Goal: Feedback & Contribution: Submit feedback/report problem

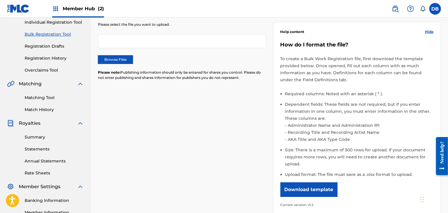
click at [54, 34] on link "Bulk Registration Tool" at bounding box center [54, 34] width 59 height 6
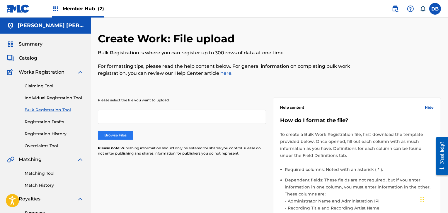
click at [119, 134] on label "Browse Files" at bounding box center [115, 135] width 35 height 9
click at [0, 0] on input "Browse Files" at bounding box center [0, 0] width 0 height 0
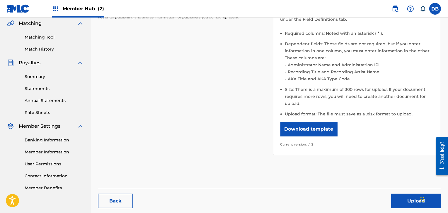
scroll to position [137, 0]
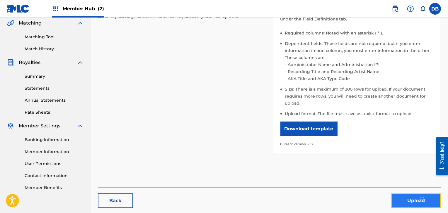
click at [405, 199] on button "Upload" at bounding box center [416, 201] width 50 height 15
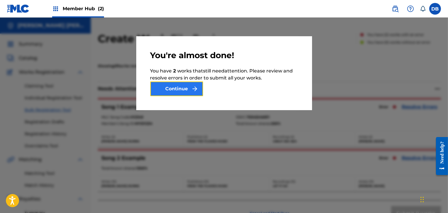
click at [181, 87] on button "Continue" at bounding box center [176, 89] width 53 height 15
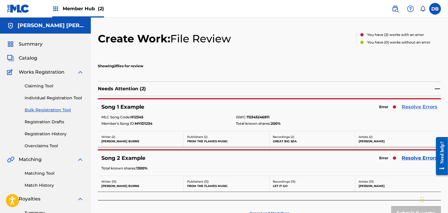
click at [426, 106] on link "Resolve Errors" at bounding box center [419, 107] width 36 height 7
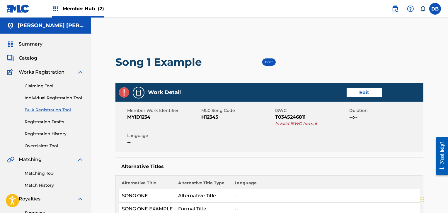
scroll to position [8, 0]
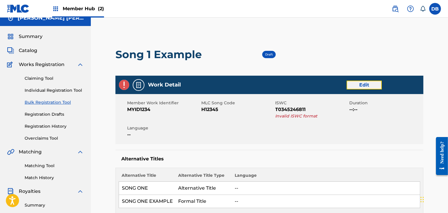
click at [357, 86] on link "Edit" at bounding box center [363, 85] width 35 height 9
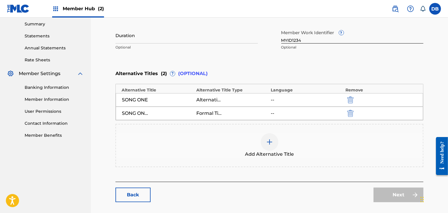
scroll to position [226, 0]
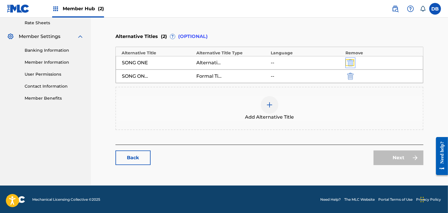
click at [351, 64] on img "submit" at bounding box center [350, 62] width 6 height 7
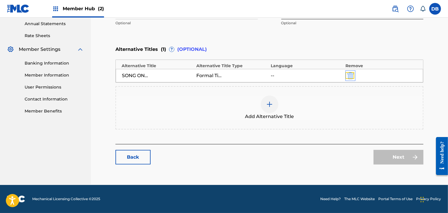
scroll to position [213, 0]
click at [350, 77] on img "submit" at bounding box center [350, 76] width 6 height 7
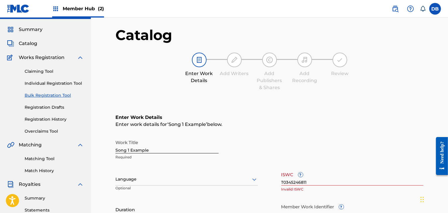
scroll to position [14, 0]
drag, startPoint x: 157, startPoint y: 150, endPoint x: 82, endPoint y: 145, distance: 75.1
click at [83, 145] on main "[PERSON_NAME] [PERSON_NAME] Summary Catalog Works Registration Claiming Tool In…" at bounding box center [224, 180] width 448 height 355
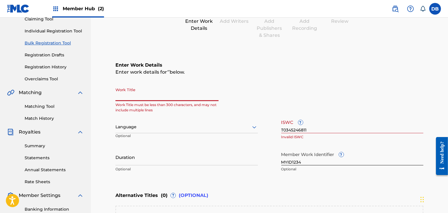
scroll to position [67, 0]
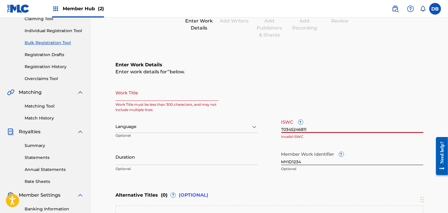
drag, startPoint x: 312, startPoint y: 131, endPoint x: 241, endPoint y: 127, distance: 70.4
click at [241, 127] on div "Work Title Work Title must be less than 300 characters, and may not include mul…" at bounding box center [269, 129] width 308 height 91
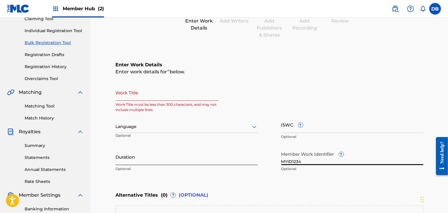
drag, startPoint x: 303, startPoint y: 162, endPoint x: 220, endPoint y: 153, distance: 84.3
click at [220, 155] on div "Work Title Work Title must be less than 300 characters, and may not include mul…" at bounding box center [269, 129] width 308 height 91
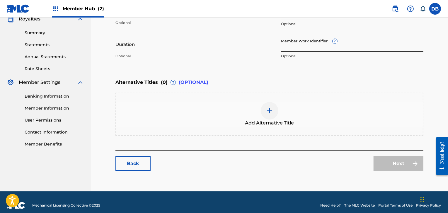
scroll to position [186, 0]
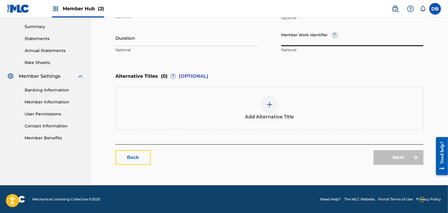
click at [138, 158] on link "Back" at bounding box center [132, 157] width 35 height 15
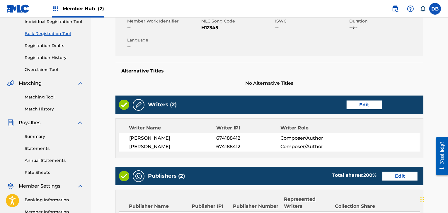
scroll to position [77, 0]
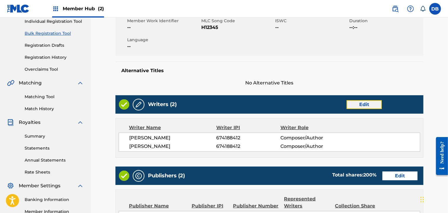
click at [354, 102] on link "Edit" at bounding box center [363, 104] width 35 height 9
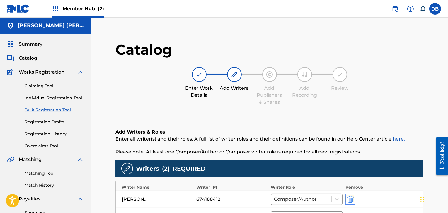
click at [349, 198] on img "submit" at bounding box center [350, 199] width 6 height 7
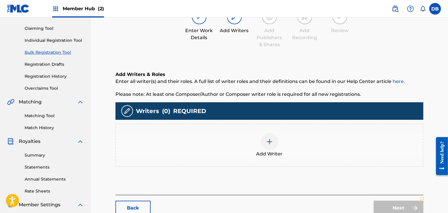
scroll to position [58, 0]
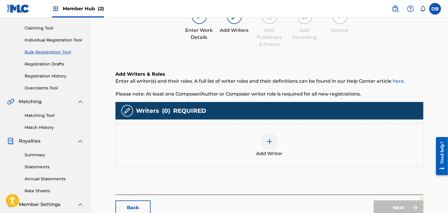
click at [218, 117] on div "Writers ( 0 ) REQUIRED" at bounding box center [269, 111] width 308 height 18
click at [143, 204] on link "Back" at bounding box center [132, 208] width 35 height 15
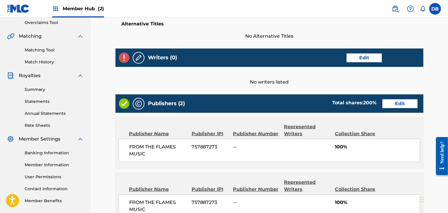
scroll to position [123, 0]
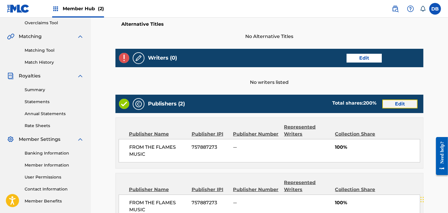
click at [395, 103] on link "Edit" at bounding box center [399, 104] width 35 height 9
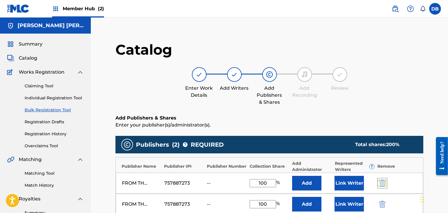
click at [380, 184] on img "submit" at bounding box center [382, 183] width 6 height 7
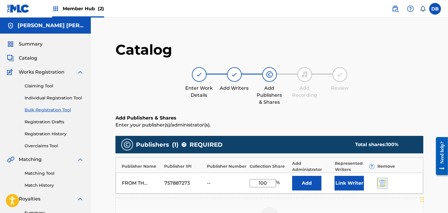
click at [380, 184] on img "submit" at bounding box center [382, 183] width 6 height 7
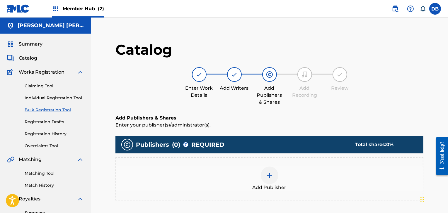
click at [380, 184] on div "Add Publisher" at bounding box center [269, 179] width 307 height 25
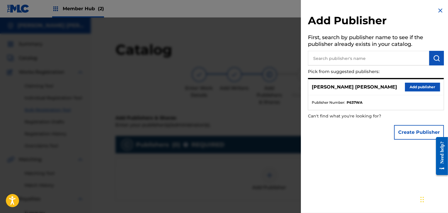
click at [439, 10] on img at bounding box center [440, 10] width 7 height 7
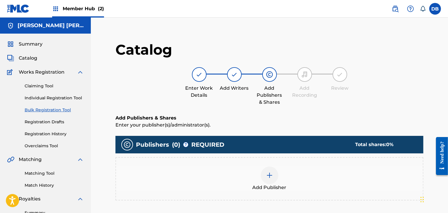
click at [439, 10] on label at bounding box center [435, 9] width 12 height 12
click at [435, 9] on input "DB [PERSON_NAME] [EMAIL_ADDRESS][DOMAIN_NAME] Notification Preferences Profile …" at bounding box center [435, 9] width 0 height 0
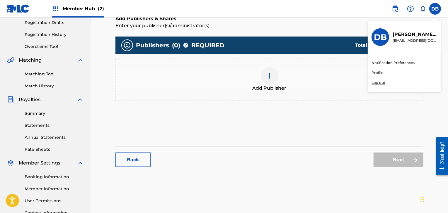
scroll to position [99, 0]
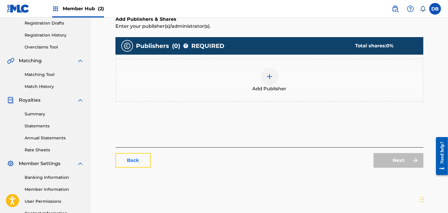
click at [128, 164] on link "Back" at bounding box center [132, 160] width 35 height 15
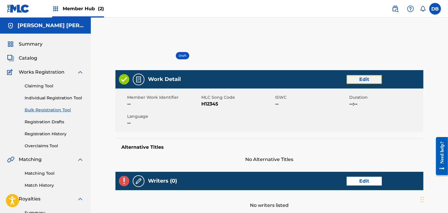
click at [367, 83] on link "Edit" at bounding box center [363, 79] width 35 height 9
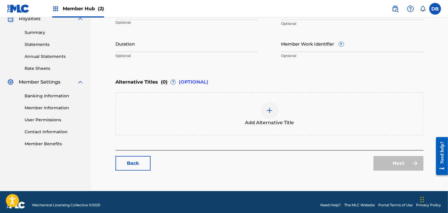
scroll to position [186, 0]
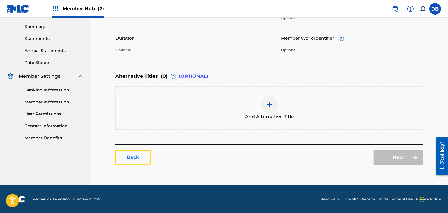
click at [135, 157] on link "Back" at bounding box center [132, 157] width 35 height 15
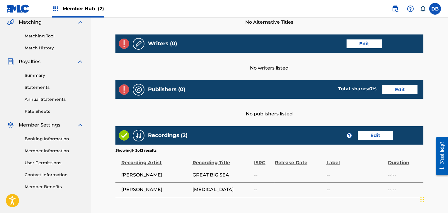
scroll to position [147, 0]
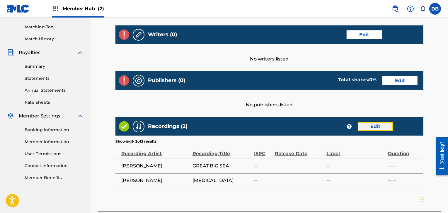
click at [373, 128] on link "Edit" at bounding box center [374, 126] width 35 height 9
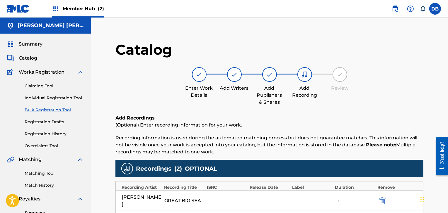
click at [373, 127] on p "(Optional) Enter recording information for your work." at bounding box center [269, 125] width 308 height 7
click at [354, 134] on div "Add Recordings (Optional) Enter recording information for your work. Recording …" at bounding box center [269, 135] width 308 height 41
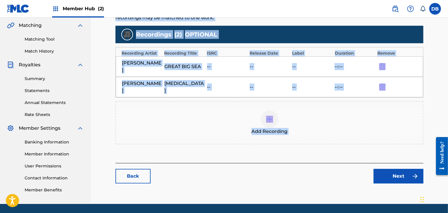
scroll to position [149, 0]
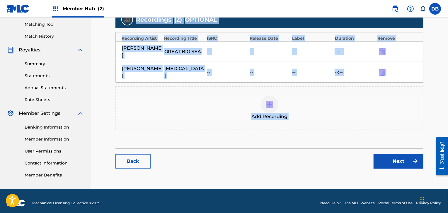
drag, startPoint x: 354, startPoint y: 134, endPoint x: 372, endPoint y: 132, distance: 18.6
click at [372, 132] on div "Add Recordings (Optional) Enter recording information for your work. Recording …" at bounding box center [269, 56] width 308 height 183
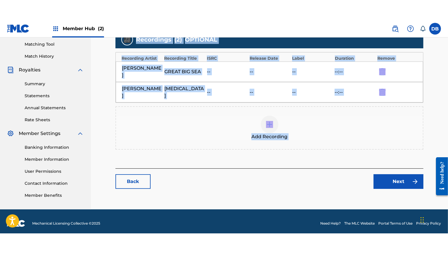
scroll to position [110, 0]
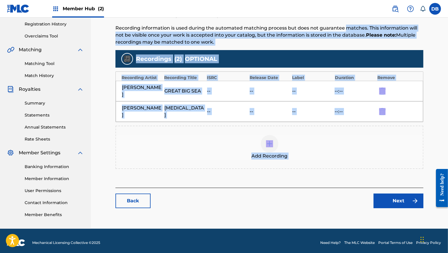
drag, startPoint x: 370, startPoint y: 132, endPoint x: 426, endPoint y: 119, distance: 57.0
click at [426, 119] on main "Catalog Enter Work Details Add Writers Add Publishers & Shares Add Recording Re…" at bounding box center [269, 72] width 343 height 301
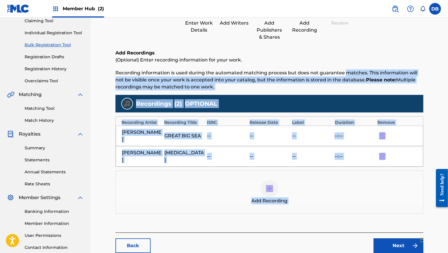
scroll to position [65, 0]
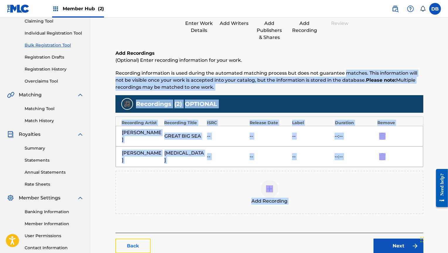
click at [133, 213] on link "Back" at bounding box center [132, 246] width 35 height 15
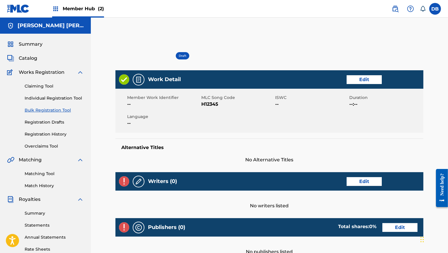
click at [242, 55] on div "Draft" at bounding box center [269, 55] width 308 height 29
click at [185, 57] on span "Draft" at bounding box center [183, 56] width 8 height 4
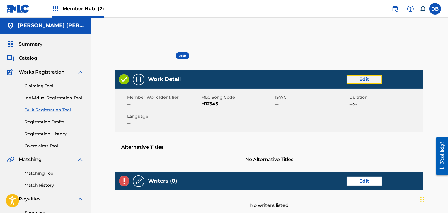
click at [356, 81] on link "Edit" at bounding box center [363, 79] width 35 height 9
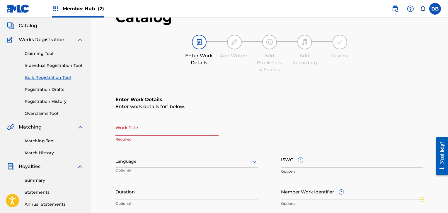
scroll to position [18, 0]
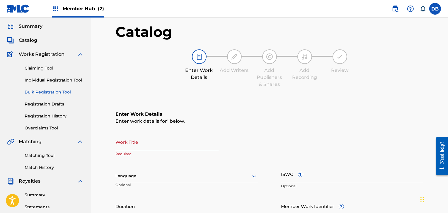
click at [92, 9] on span "Member Hub (2)" at bounding box center [83, 8] width 41 height 7
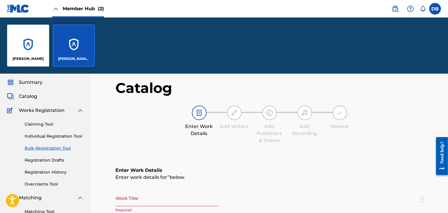
scroll to position [74, 0]
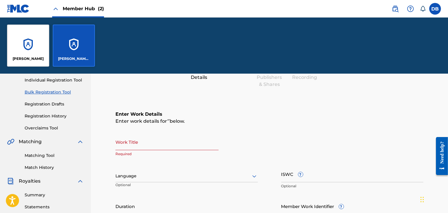
click at [80, 47] on div "[PERSON_NAME] [PERSON_NAME]" at bounding box center [74, 46] width 42 height 42
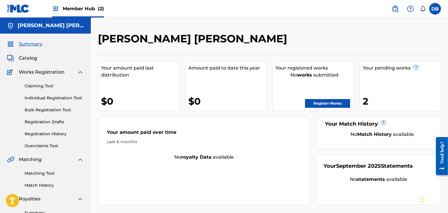
click at [365, 98] on div "2" at bounding box center [401, 101] width 78 height 13
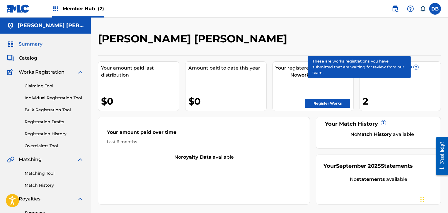
click at [415, 66] on span "?" at bounding box center [415, 67] width 5 height 5
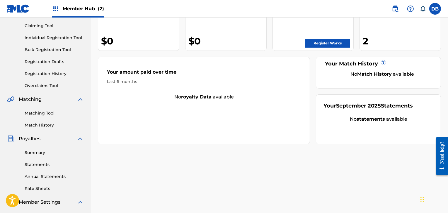
scroll to position [60, 0]
click at [37, 49] on link "Bulk Registration Tool" at bounding box center [54, 50] width 59 height 6
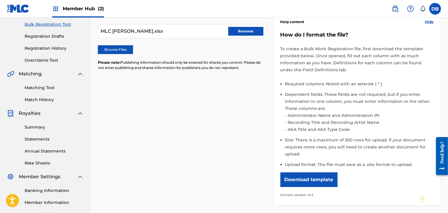
scroll to position [165, 0]
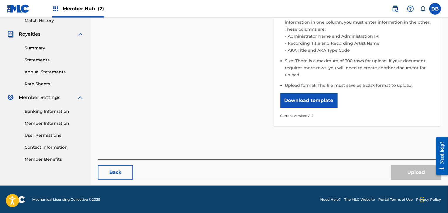
click at [332, 138] on div "Please select the file you want to upload. MLC [PERSON_NAME].xlsx Remove Browse…" at bounding box center [269, 39] width 343 height 241
click at [173, 55] on div "Please select the file you want to upload. MLC [PERSON_NAME].xlsx Remove Browse…" at bounding box center [269, 26] width 343 height 215
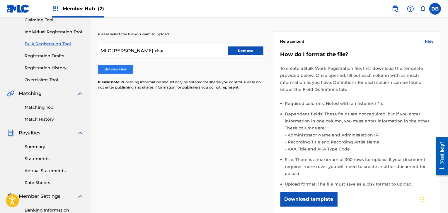
click at [112, 69] on label "Browse Files" at bounding box center [115, 69] width 35 height 9
click at [0, 0] on input "Browse Files" at bounding box center [0, 0] width 0 height 0
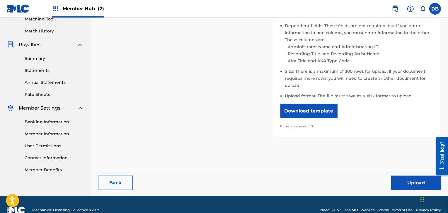
scroll to position [155, 0]
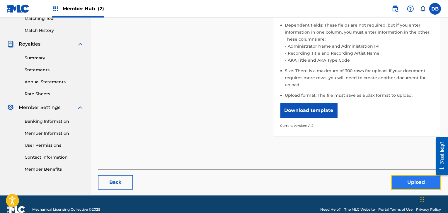
click at [395, 185] on button "Upload" at bounding box center [416, 182] width 50 height 15
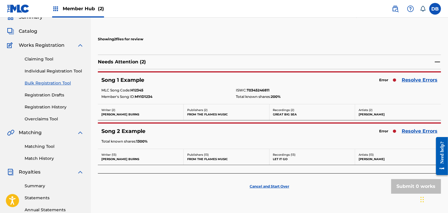
scroll to position [28, 0]
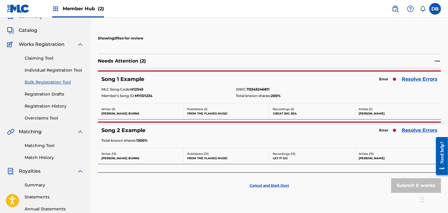
click at [273, 182] on div "Cancel and Start Over Submit 0 works" at bounding box center [269, 183] width 343 height 20
click at [275, 184] on p "Cancel and Start Over" at bounding box center [269, 185] width 40 height 5
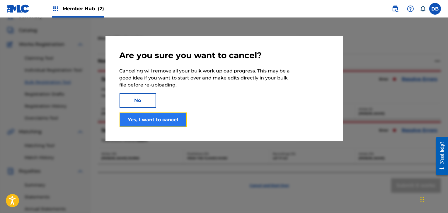
click at [169, 122] on button "Yes, I want to cancel" at bounding box center [152, 120] width 67 height 15
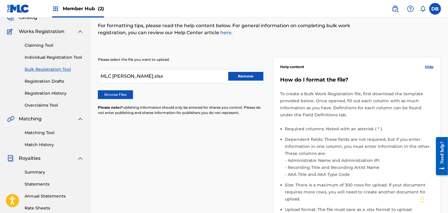
scroll to position [40, 0]
click at [241, 81] on button "Remove" at bounding box center [245, 77] width 35 height 9
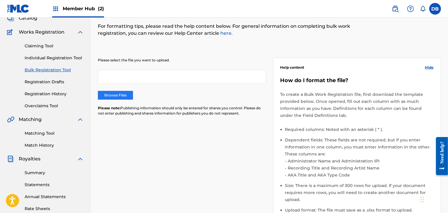
click at [127, 95] on label "Browse Files" at bounding box center [115, 95] width 35 height 9
click at [0, 0] on input "Browse Files" at bounding box center [0, 0] width 0 height 0
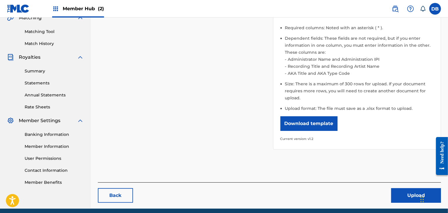
scroll to position [146, 0]
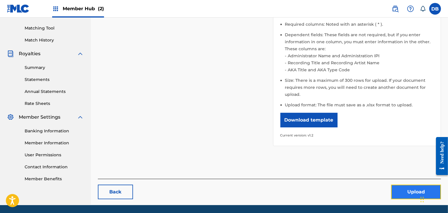
click at [396, 191] on button "Upload" at bounding box center [416, 192] width 50 height 15
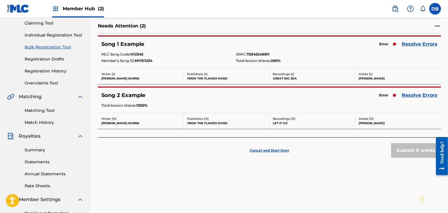
scroll to position [63, 0]
click at [414, 155] on div "Submit 0 works" at bounding box center [416, 151] width 50 height 15
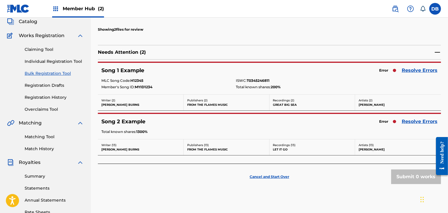
scroll to position [36, 0]
click at [426, 69] on link "Resolve Errors" at bounding box center [419, 70] width 36 height 7
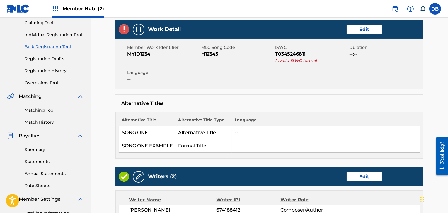
scroll to position [34, 0]
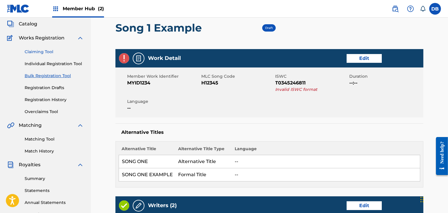
click at [40, 54] on link "Claiming Tool" at bounding box center [54, 52] width 59 height 6
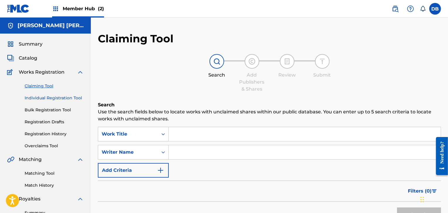
click at [44, 97] on link "Individual Registration Tool" at bounding box center [54, 98] width 59 height 6
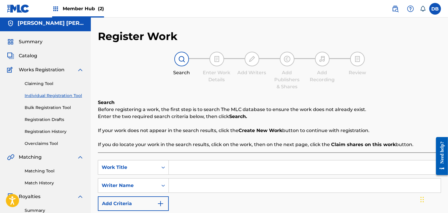
scroll to position [4, 0]
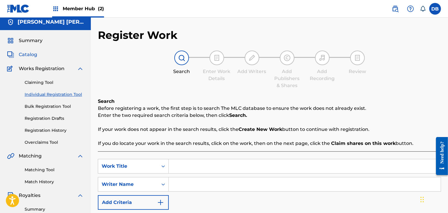
click at [31, 54] on span "Catalog" at bounding box center [28, 54] width 18 height 7
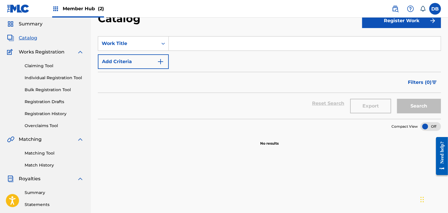
scroll to position [20, 0]
click at [433, 10] on label at bounding box center [435, 9] width 12 height 12
click at [435, 9] on input "DB [PERSON_NAME] [EMAIL_ADDRESS][DOMAIN_NAME] Notification Preferences Profile …" at bounding box center [435, 9] width 0 height 0
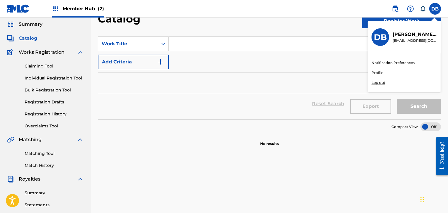
scroll to position [0, 0]
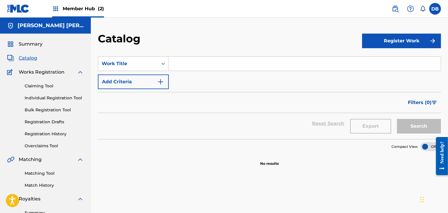
click at [55, 11] on img at bounding box center [55, 8] width 7 height 7
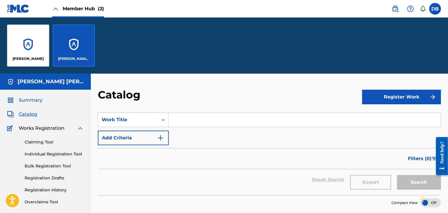
click at [30, 102] on span "Summary" at bounding box center [31, 100] width 24 height 7
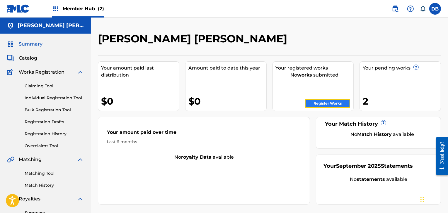
click at [336, 103] on link "Register Works" at bounding box center [327, 103] width 45 height 9
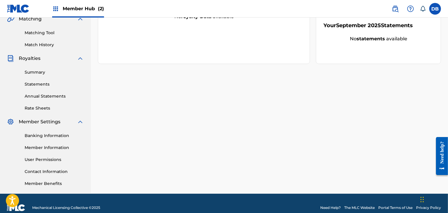
scroll to position [149, 0]
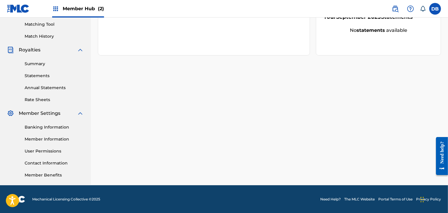
click at [226, 178] on div "[PERSON_NAME] [PERSON_NAME] Your amount paid last distribution $0 Amount paid t…" at bounding box center [269, 34] width 357 height 303
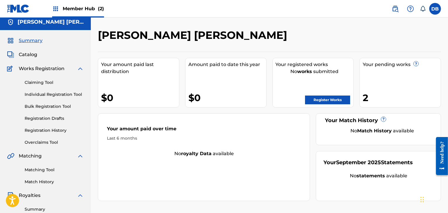
scroll to position [1, 0]
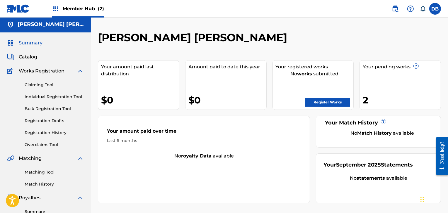
click at [364, 100] on div "2" at bounding box center [401, 100] width 78 height 13
click at [37, 108] on link "Bulk Registration Tool" at bounding box center [54, 109] width 59 height 6
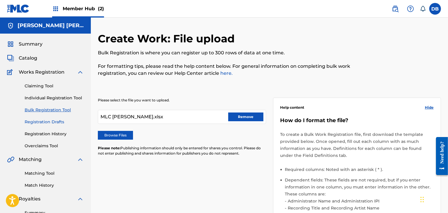
click at [38, 122] on link "Registration Drafts" at bounding box center [54, 122] width 59 height 6
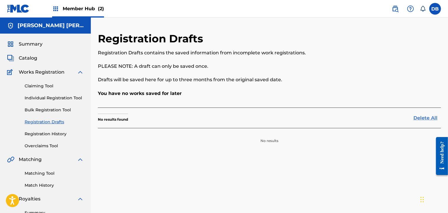
click at [416, 120] on link "Delete All" at bounding box center [427, 118] width 28 height 7
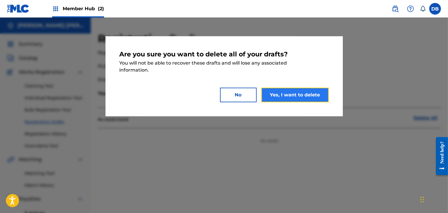
click at [287, 98] on button "Yes, I want to delete" at bounding box center [294, 95] width 67 height 15
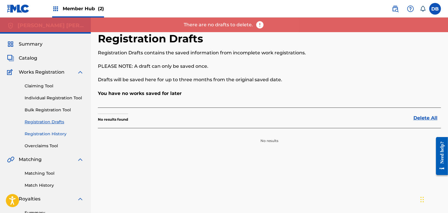
click at [54, 133] on link "Registration History" at bounding box center [54, 134] width 59 height 6
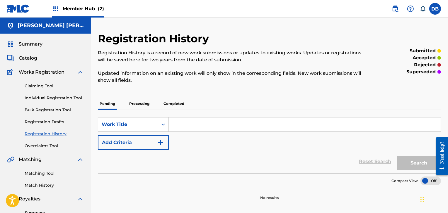
drag, startPoint x: 144, startPoint y: 102, endPoint x: 149, endPoint y: 105, distance: 5.7
click at [149, 105] on p "Processing" at bounding box center [139, 104] width 24 height 12
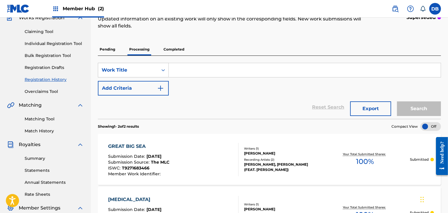
scroll to position [54, 0]
click at [388, 112] on button "Export" at bounding box center [370, 109] width 41 height 15
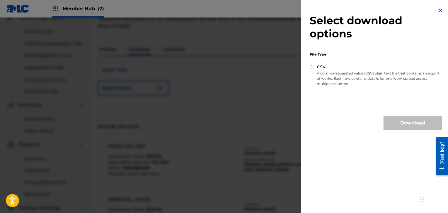
click at [310, 68] on input "CSV" at bounding box center [311, 68] width 4 height 4
radio input "true"
click at [391, 120] on button "Download" at bounding box center [412, 123] width 59 height 15
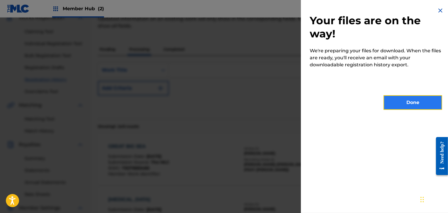
click at [398, 103] on button "Done" at bounding box center [412, 102] width 59 height 15
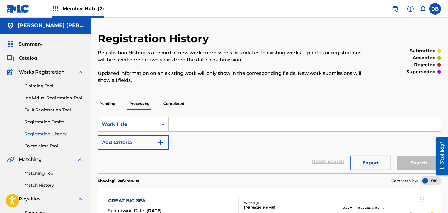
scroll to position [0, 0]
click at [173, 104] on p "Completed" at bounding box center [174, 103] width 24 height 12
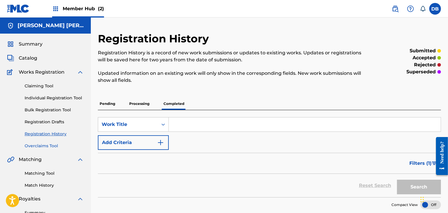
click at [52, 147] on link "Overclaims Tool" at bounding box center [54, 146] width 59 height 6
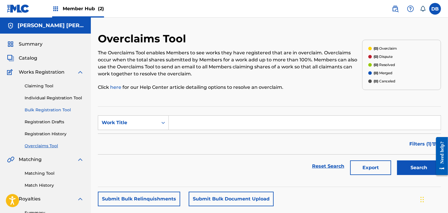
click at [53, 113] on link "Bulk Registration Tool" at bounding box center [54, 110] width 59 height 6
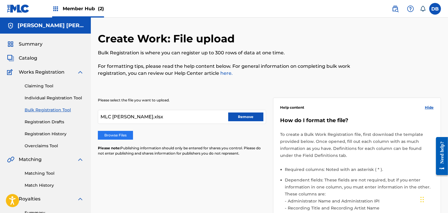
click at [126, 134] on label "Browse Files" at bounding box center [115, 135] width 35 height 9
click at [0, 0] on input "Browse Files" at bounding box center [0, 0] width 0 height 0
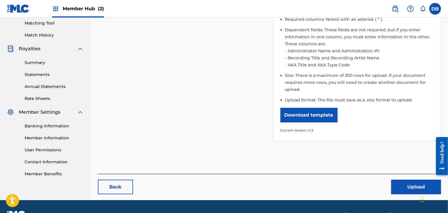
scroll to position [151, 0]
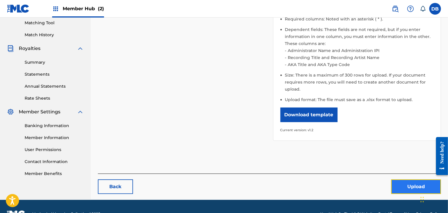
click at [394, 184] on button "Upload" at bounding box center [416, 187] width 50 height 15
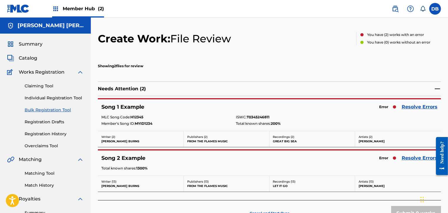
click at [438, 88] on img at bounding box center [437, 88] width 7 height 7
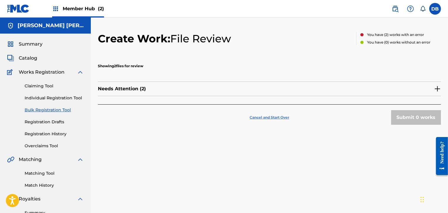
click at [277, 117] on p "Cancel and Start Over" at bounding box center [269, 117] width 40 height 5
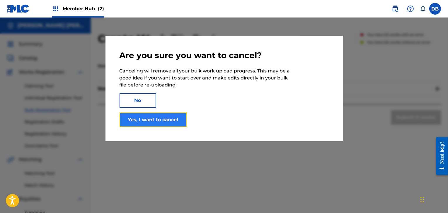
click at [171, 119] on button "Yes, I want to cancel" at bounding box center [152, 120] width 67 height 15
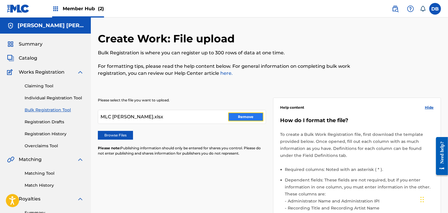
click at [240, 118] on button "Remove" at bounding box center [245, 117] width 35 height 9
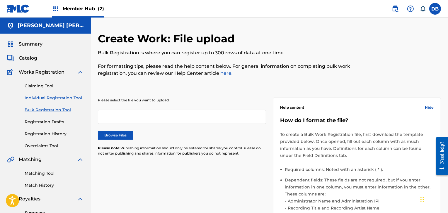
click at [50, 100] on link "Individual Registration Tool" at bounding box center [54, 98] width 59 height 6
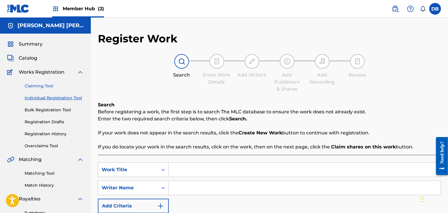
click at [41, 88] on link "Claiming Tool" at bounding box center [54, 86] width 59 height 6
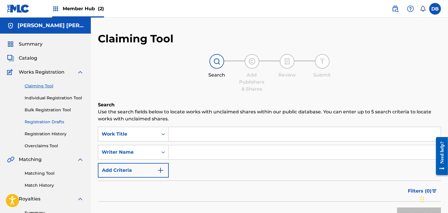
click at [40, 123] on link "Registration Drafts" at bounding box center [54, 122] width 59 height 6
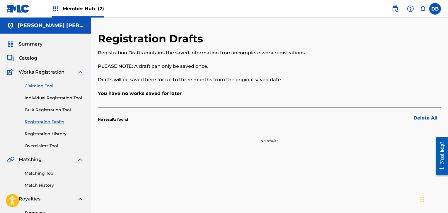
click at [42, 87] on link "Claiming Tool" at bounding box center [54, 86] width 59 height 6
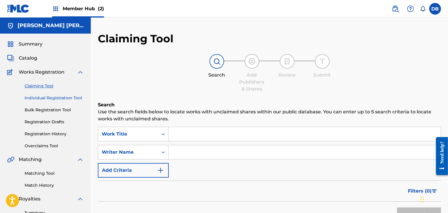
click at [41, 98] on link "Individual Registration Tool" at bounding box center [54, 98] width 59 height 6
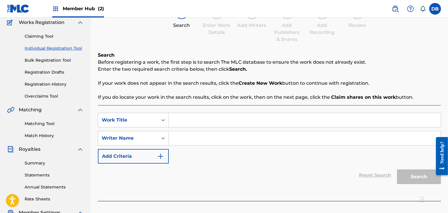
scroll to position [43, 0]
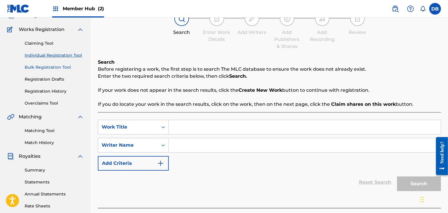
click at [62, 68] on link "Bulk Registration Tool" at bounding box center [54, 67] width 59 height 6
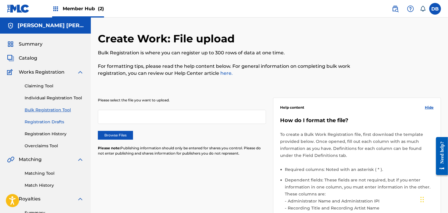
click at [53, 122] on link "Registration Drafts" at bounding box center [54, 122] width 59 height 6
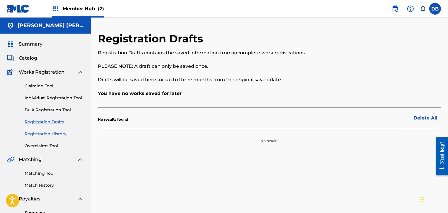
click at [51, 136] on link "Registration History" at bounding box center [54, 134] width 59 height 6
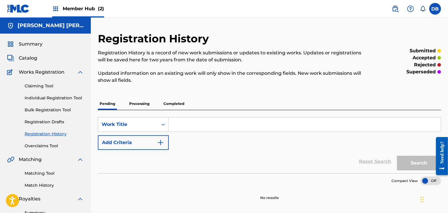
click at [132, 105] on p "Processing" at bounding box center [139, 104] width 24 height 12
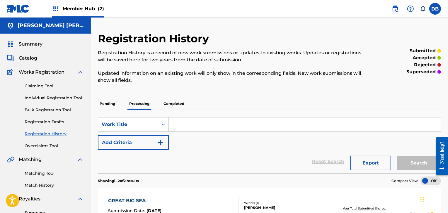
click at [179, 102] on p "Completed" at bounding box center [174, 104] width 24 height 12
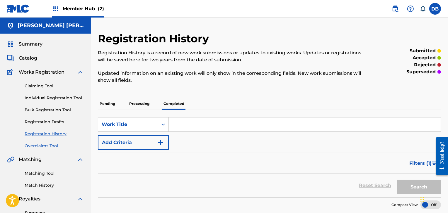
click at [38, 146] on link "Overclaims Tool" at bounding box center [54, 146] width 59 height 6
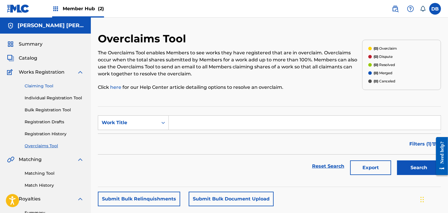
click at [34, 84] on link "Claiming Tool" at bounding box center [54, 86] width 59 height 6
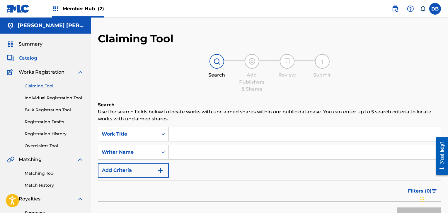
click at [20, 58] on span "Catalog" at bounding box center [28, 58] width 18 height 7
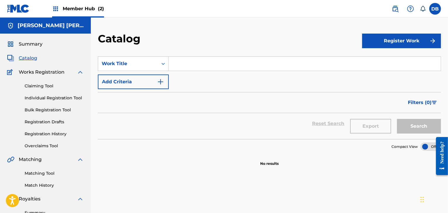
click at [34, 73] on span "Works Registration" at bounding box center [42, 72] width 46 height 7
click at [36, 87] on link "Claiming Tool" at bounding box center [54, 86] width 59 height 6
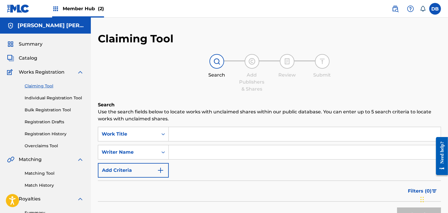
click at [33, 102] on div "Claiming Tool Individual Registration Tool Bulk Registration Tool Registration …" at bounding box center [45, 112] width 77 height 73
click at [34, 99] on link "Individual Registration Tool" at bounding box center [54, 98] width 59 height 6
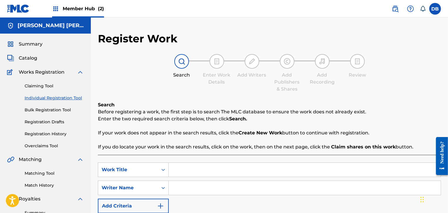
click at [31, 116] on div "Claiming Tool Individual Registration Tool Bulk Registration Tool Registration …" at bounding box center [45, 112] width 77 height 73
click at [33, 124] on link "Registration Drafts" at bounding box center [54, 122] width 59 height 6
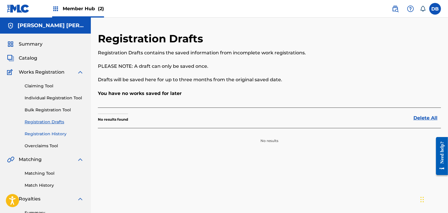
click at [37, 133] on link "Registration History" at bounding box center [54, 134] width 59 height 6
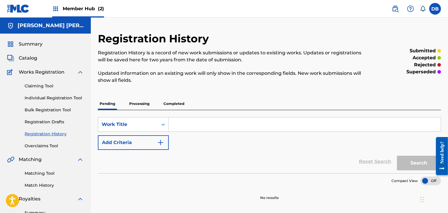
click at [141, 105] on p "Processing" at bounding box center [139, 104] width 24 height 12
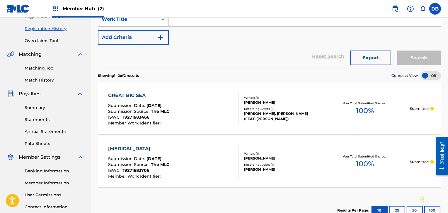
scroll to position [111, 0]
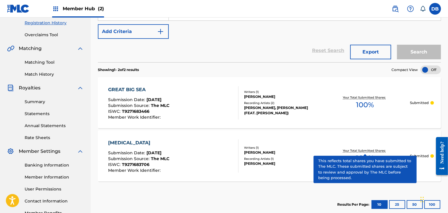
click at [427, 69] on div at bounding box center [430, 70] width 20 height 9
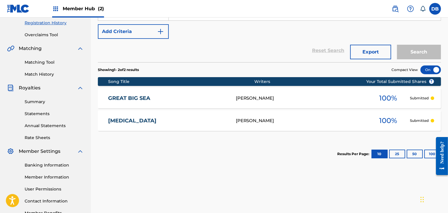
click at [384, 97] on span "100 %" at bounding box center [388, 98] width 18 height 11
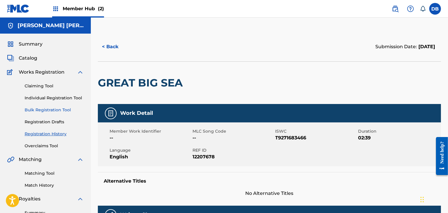
click at [64, 112] on link "Bulk Registration Tool" at bounding box center [54, 110] width 59 height 6
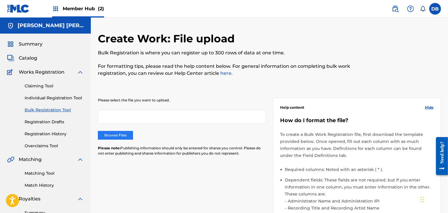
click at [131, 138] on label "Browse Files" at bounding box center [115, 135] width 35 height 9
click at [0, 0] on input "Browse Files" at bounding box center [0, 0] width 0 height 0
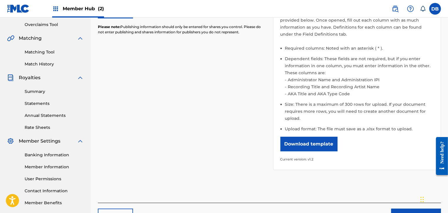
scroll to position [158, 0]
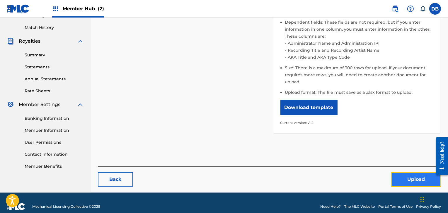
click at [400, 180] on button "Upload" at bounding box center [416, 179] width 50 height 15
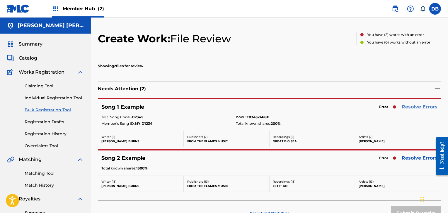
click at [408, 107] on link "Resolve Errors" at bounding box center [419, 107] width 36 height 7
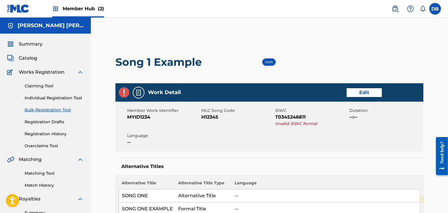
click at [126, 94] on img at bounding box center [124, 93] width 10 height 10
click at [155, 94] on h5 "Work Detail" at bounding box center [164, 92] width 33 height 7
click at [137, 95] on img at bounding box center [138, 92] width 7 height 7
click at [266, 64] on span "Draft" at bounding box center [269, 62] width 8 height 4
click at [376, 92] on link "Edit" at bounding box center [363, 92] width 35 height 9
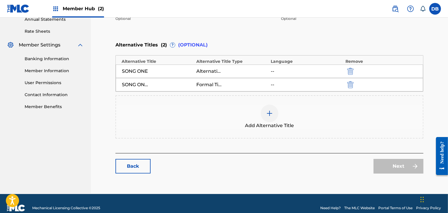
scroll to position [219, 0]
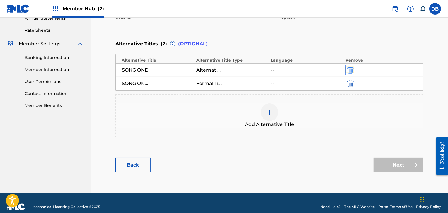
click at [349, 73] on img "submit" at bounding box center [350, 70] width 6 height 7
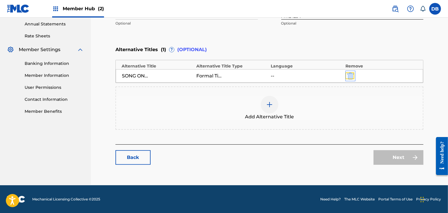
click at [350, 73] on img "submit" at bounding box center [350, 76] width 6 height 7
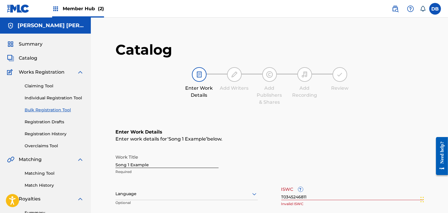
scroll to position [0, 0]
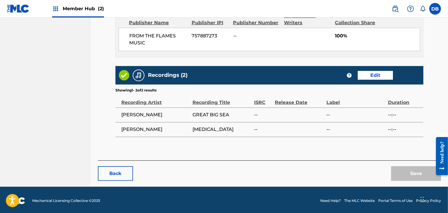
scroll to position [335, 0]
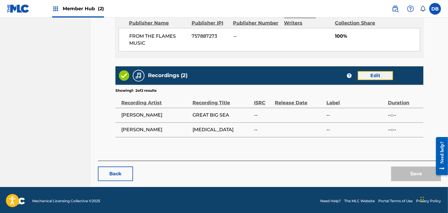
click at [381, 77] on link "Edit" at bounding box center [374, 75] width 35 height 9
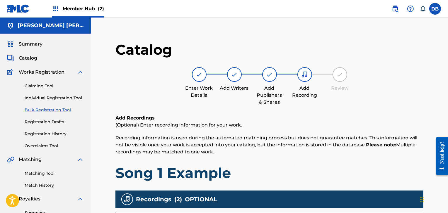
click at [380, 77] on div "Enter Work Details Add Writers Add Publishers & Shares Add Recording Review" at bounding box center [269, 86] width 308 height 39
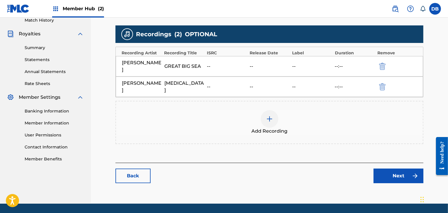
scroll to position [170, 0]
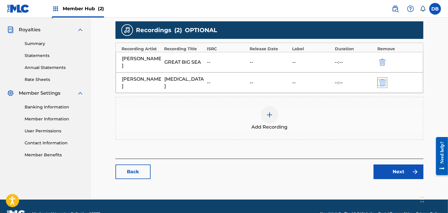
click at [382, 79] on img "submit" at bounding box center [382, 82] width 6 height 7
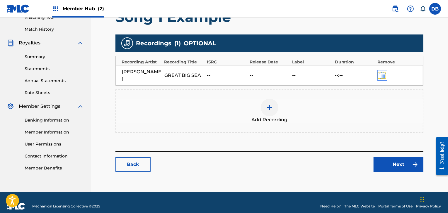
click at [383, 72] on img "submit" at bounding box center [382, 75] width 6 height 7
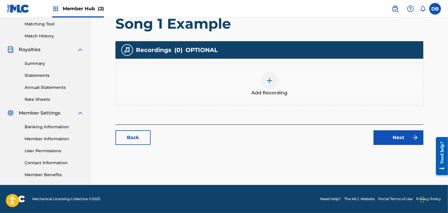
scroll to position [149, 0]
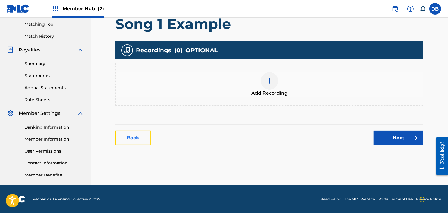
click at [146, 138] on link "Back" at bounding box center [132, 138] width 35 height 15
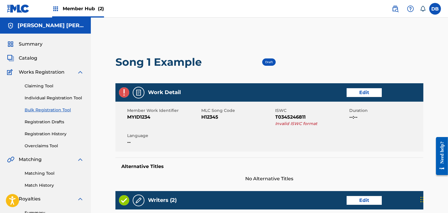
click at [356, 98] on div "Work Detail Edit" at bounding box center [269, 92] width 308 height 18
click at [357, 95] on link "Edit" at bounding box center [363, 92] width 35 height 9
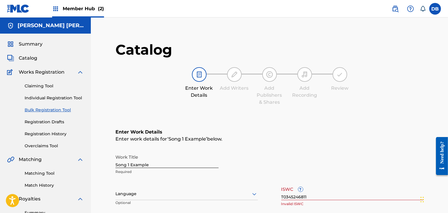
scroll to position [78, 0]
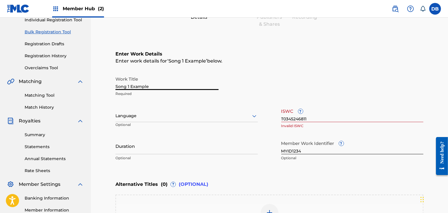
drag, startPoint x: 152, startPoint y: 85, endPoint x: 101, endPoint y: 88, distance: 50.5
click at [101, 88] on main "Catalog Enter Work Details Add Writers Add Publishers & Shares Add Recording Re…" at bounding box center [269, 121] width 343 height 334
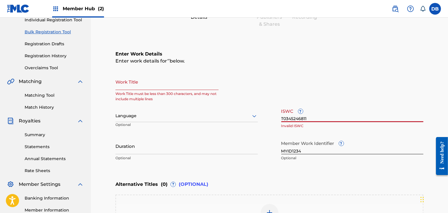
drag, startPoint x: 313, startPoint y: 119, endPoint x: 219, endPoint y: 125, distance: 94.8
click at [220, 129] on div "Work Title Work Title must be less than 300 characters, and may not include mul…" at bounding box center [269, 118] width 308 height 91
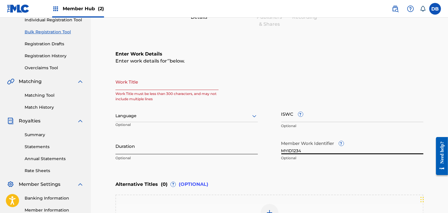
drag, startPoint x: 301, startPoint y: 152, endPoint x: 227, endPoint y: 148, distance: 74.7
click at [233, 146] on div "Work Title Work Title must be less than 300 characters, and may not include mul…" at bounding box center [269, 118] width 308 height 91
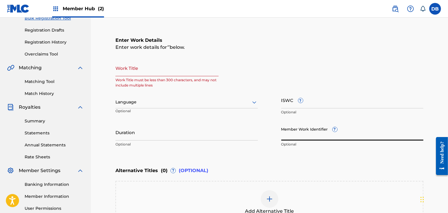
scroll to position [91, 0]
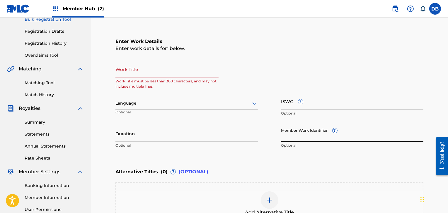
click at [156, 73] on input "Work Title" at bounding box center [166, 69] width 103 height 17
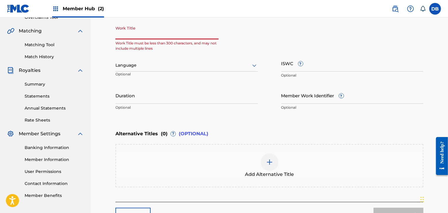
scroll to position [129, 0]
click at [195, 136] on span "(OPTIONAL)" at bounding box center [194, 133] width 30 height 7
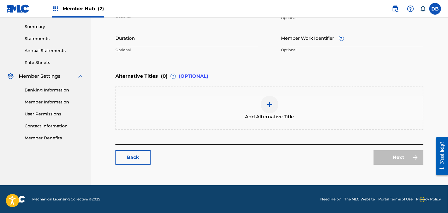
click at [121, 166] on div "Catalog Enter Work Details Add Writers Add Publishers & Shares Add Recording Re…" at bounding box center [269, 12] width 308 height 316
click at [127, 157] on link "Back" at bounding box center [132, 157] width 35 height 15
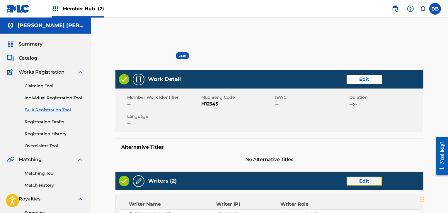
click at [355, 179] on link "Edit" at bounding box center [363, 181] width 35 height 9
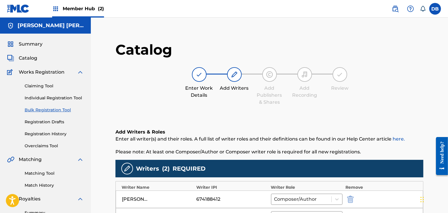
scroll to position [57, 0]
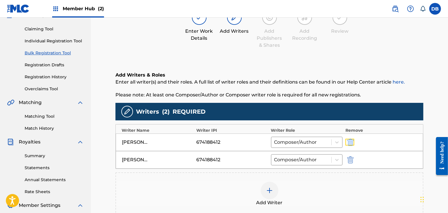
click at [346, 142] on button "submit" at bounding box center [349, 142] width 9 height 7
click at [349, 142] on img "submit" at bounding box center [350, 142] width 6 height 7
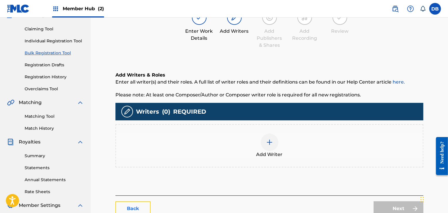
click at [132, 208] on link "Back" at bounding box center [132, 209] width 35 height 15
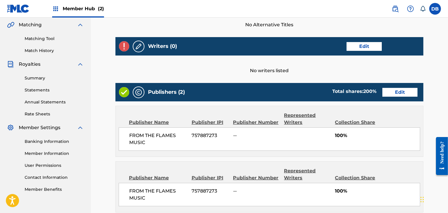
scroll to position [138, 0]
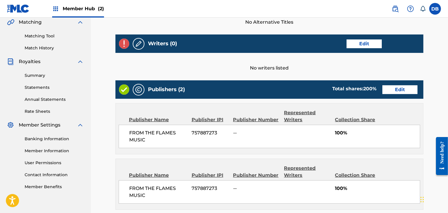
click at [434, 86] on main "< Back Draft Work Detail Edit Member Work Identifier -- MLC Song Code H12345 IS…" at bounding box center [269, 87] width 343 height 385
click at [415, 88] on link "Edit" at bounding box center [399, 89] width 35 height 9
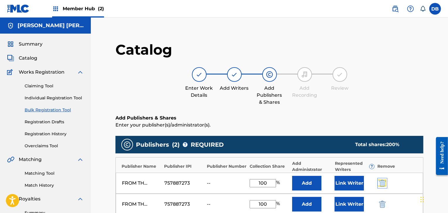
click at [381, 186] on img "submit" at bounding box center [382, 183] width 6 height 7
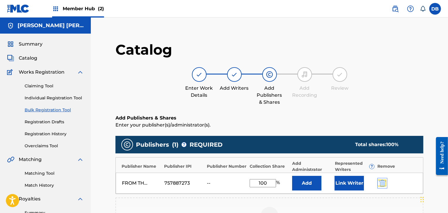
click at [381, 186] on img "submit" at bounding box center [382, 183] width 6 height 7
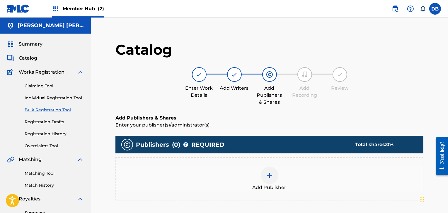
click at [368, 189] on div "Add Publisher" at bounding box center [269, 179] width 307 height 25
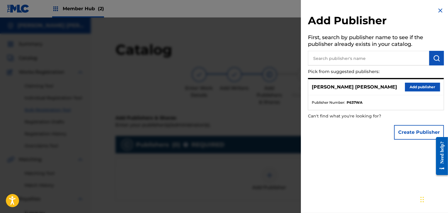
click at [437, 11] on img at bounding box center [440, 10] width 7 height 7
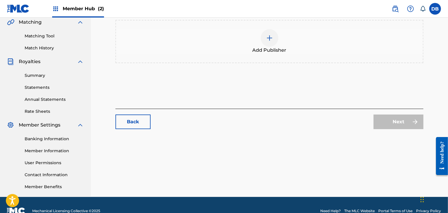
scroll to position [149, 0]
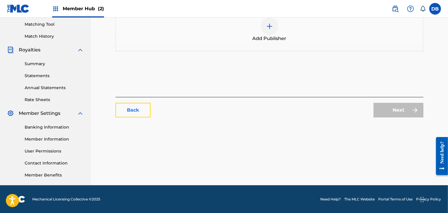
click at [129, 107] on link "Back" at bounding box center [132, 110] width 35 height 15
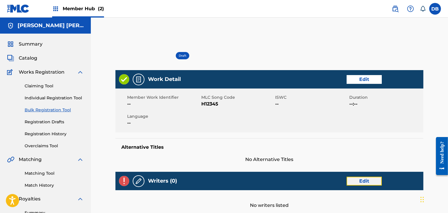
click at [362, 179] on link "Edit" at bounding box center [363, 181] width 35 height 9
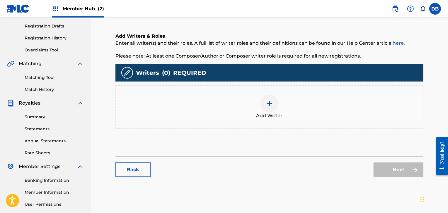
scroll to position [105, 0]
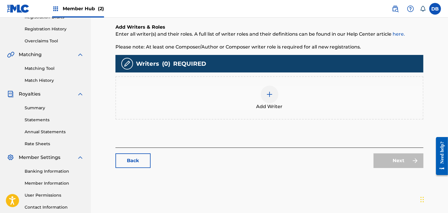
click at [328, 150] on div "Back Next" at bounding box center [269, 158] width 308 height 20
click at [133, 163] on link "Back" at bounding box center [132, 161] width 35 height 15
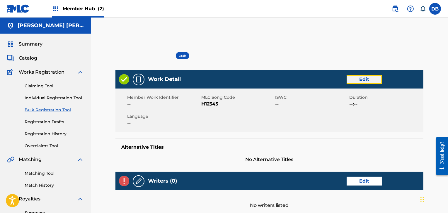
click at [370, 82] on link "Edit" at bounding box center [363, 79] width 35 height 9
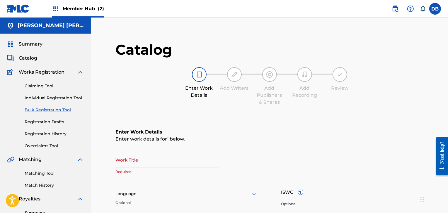
scroll to position [100, 0]
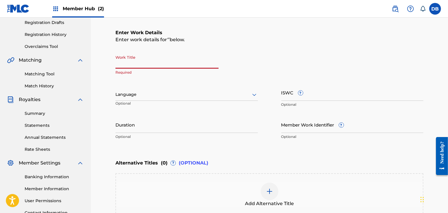
click at [127, 65] on input "Work Title" at bounding box center [166, 60] width 103 height 17
type input "EXAMPLE"
click at [190, 109] on div "Language Optional" at bounding box center [186, 97] width 142 height 26
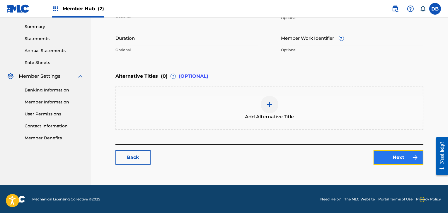
click at [405, 164] on link "Next" at bounding box center [398, 157] width 50 height 15
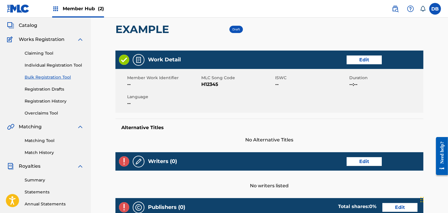
scroll to position [32, 0]
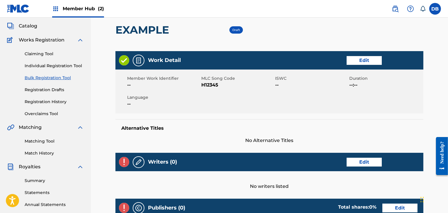
click at [58, 78] on link "Bulk Registration Tool" at bounding box center [54, 78] width 59 height 6
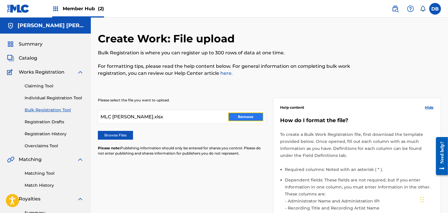
click at [236, 116] on button "Remove" at bounding box center [245, 117] width 35 height 9
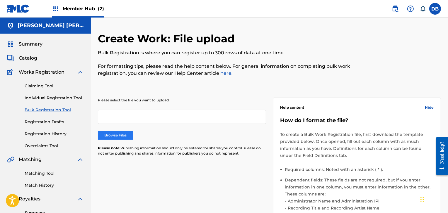
click at [113, 139] on label "Browse Files" at bounding box center [115, 135] width 35 height 9
click at [0, 0] on input "Browse Files" at bounding box center [0, 0] width 0 height 0
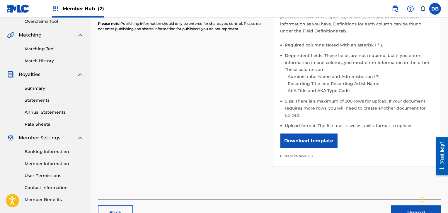
scroll to position [143, 0]
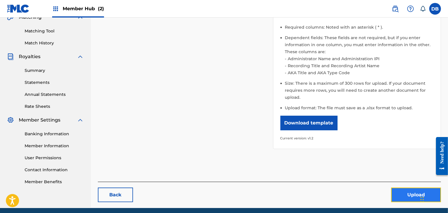
click at [409, 195] on button "Upload" at bounding box center [416, 195] width 50 height 15
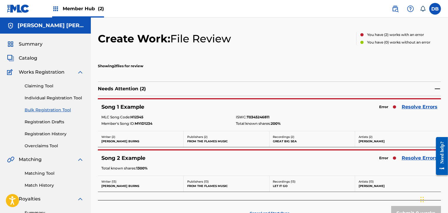
click at [118, 111] on div "Song 1 Example Error Resolve Errors MLC Song Code: H12345 ISWC: T0345246811 Mem…" at bounding box center [269, 116] width 343 height 32
click at [116, 135] on p "Writer ( 2 )" at bounding box center [140, 137] width 78 height 4
click at [140, 91] on p "Needs Attention ( 2 )" at bounding box center [122, 88] width 48 height 7
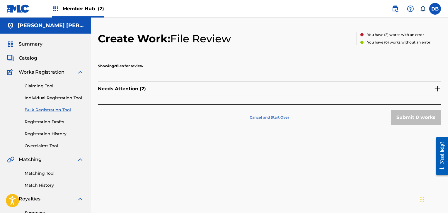
click at [270, 117] on p "Cancel and Start Over" at bounding box center [269, 117] width 40 height 5
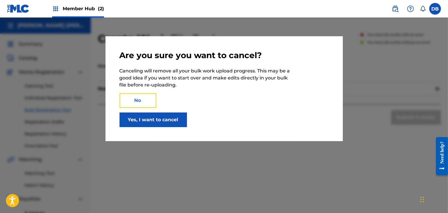
click at [150, 102] on button "No" at bounding box center [137, 100] width 37 height 15
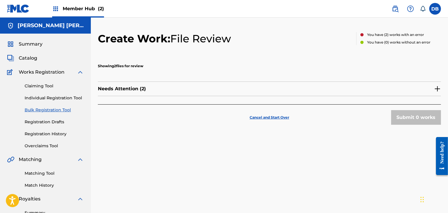
click at [136, 90] on p "Needs Attention ( 2 )" at bounding box center [122, 88] width 48 height 7
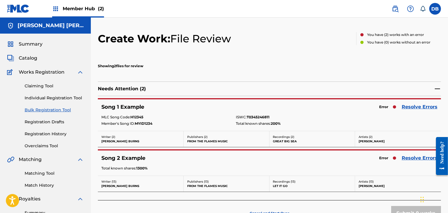
click at [135, 90] on p "Needs Attention ( 2 )" at bounding box center [122, 88] width 48 height 7
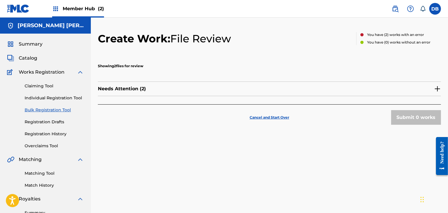
click at [437, 89] on img at bounding box center [437, 88] width 7 height 7
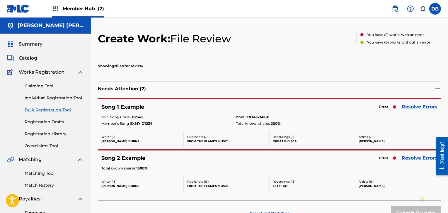
click at [391, 107] on span "Error" at bounding box center [383, 107] width 15 height 8
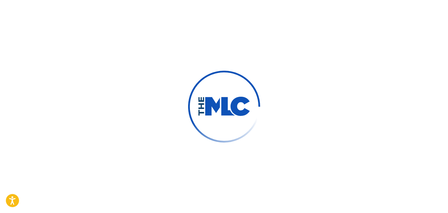
type input "[PERSON_NAME]"
type input "Burns"
type input "[EMAIL_ADDRESS][DOMAIN_NAME]"
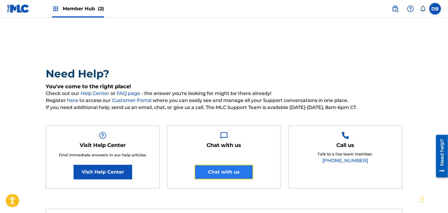
click at [235, 170] on button "Chat with us" at bounding box center [223, 172] width 59 height 15
click at [249, 171] on button "Chat with us" at bounding box center [223, 172] width 59 height 15
click at [225, 171] on button "Chat with us" at bounding box center [223, 172] width 59 height 15
